Goal: Transaction & Acquisition: Purchase product/service

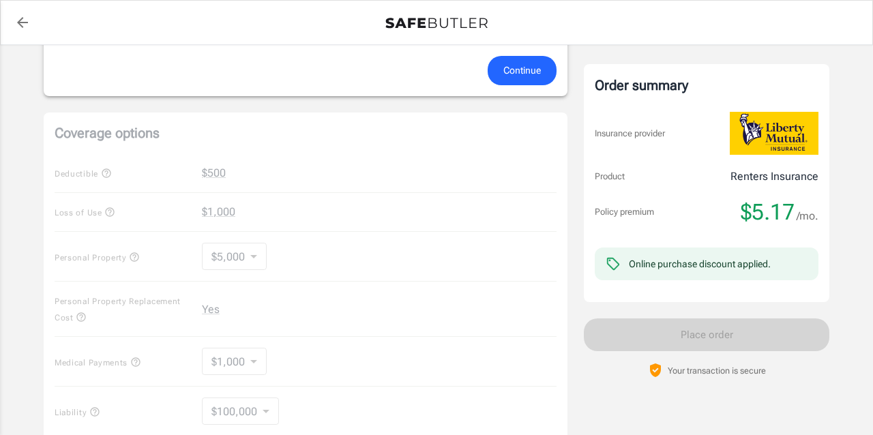
scroll to position [449, 0]
click at [230, 216] on div "Coverage options Deductible $500 Loss of Use $1,000 Personal Property $5,000 50…" at bounding box center [306, 326] width 524 height 425
click at [237, 255] on div "Coverage options Deductible $500 Loss of Use $1,000 Personal Property $5,000 50…" at bounding box center [306, 326] width 524 height 425
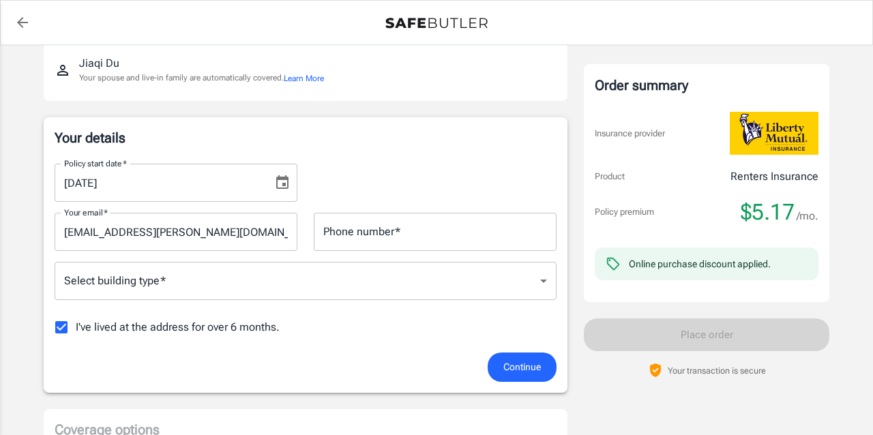
scroll to position [154, 0]
click at [149, 332] on span "I've lived at the address for over 6 months." at bounding box center [178, 327] width 204 height 16
click at [76, 332] on input "I've lived at the address for over 6 months." at bounding box center [61, 327] width 29 height 29
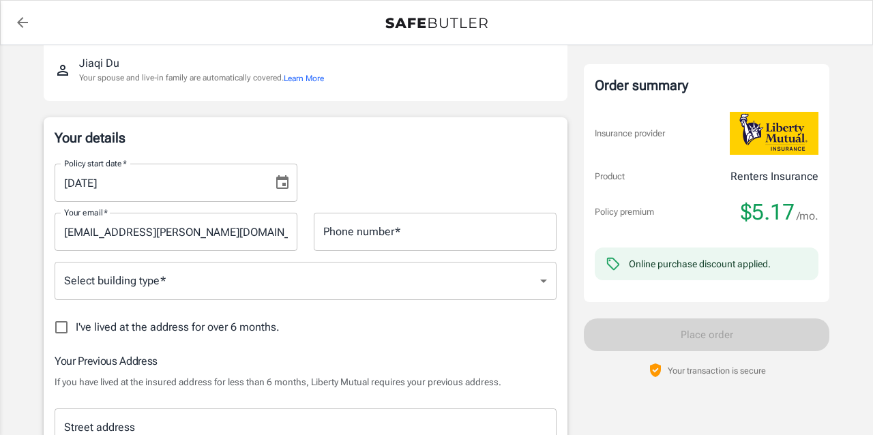
click at [149, 332] on span "I've lived at the address for over 6 months." at bounding box center [178, 327] width 204 height 16
click at [76, 332] on input "I've lived at the address for over 6 months." at bounding box center [61, 327] width 29 height 29
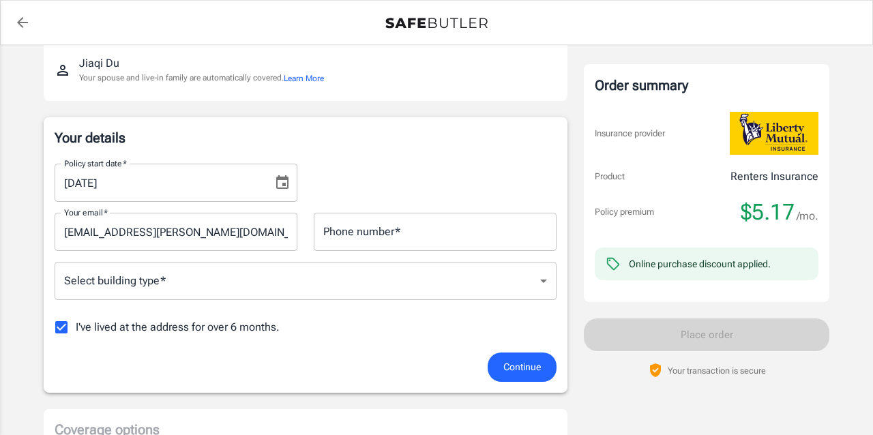
click at [183, 329] on span "I've lived at the address for over 6 months." at bounding box center [178, 327] width 204 height 16
click at [76, 329] on input "I've lived at the address for over 6 months." at bounding box center [61, 327] width 29 height 29
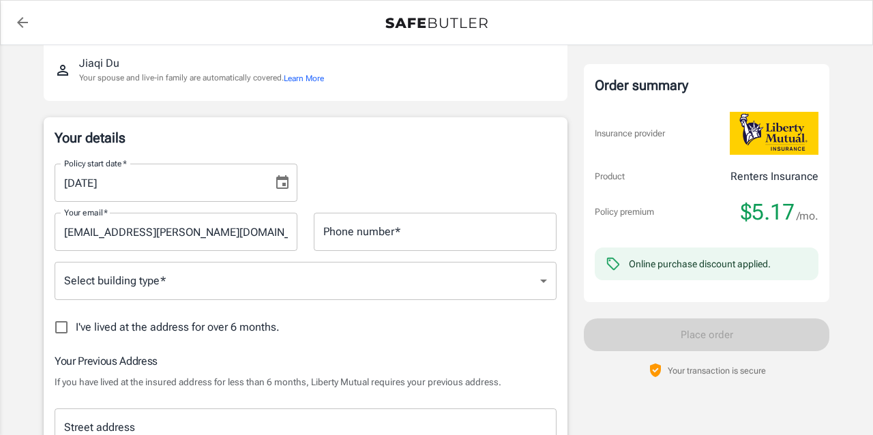
click at [183, 329] on span "I've lived at the address for over 6 months." at bounding box center [178, 327] width 204 height 16
click at [76, 329] on input "I've lived at the address for over 6 months." at bounding box center [61, 327] width 29 height 29
checkbox input "true"
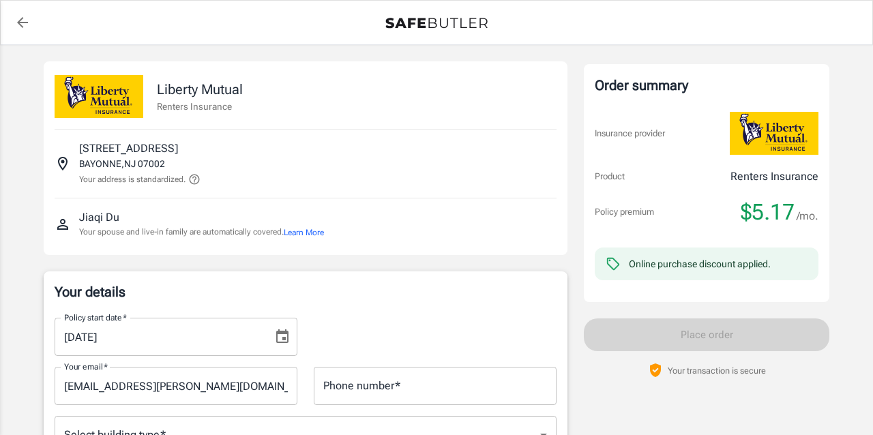
scroll to position [0, 0]
click at [226, 93] on p "Liberty Mutual" at bounding box center [200, 89] width 86 height 20
copy p "Liberty Mutual"
